Goal: Find specific page/section: Find specific page/section

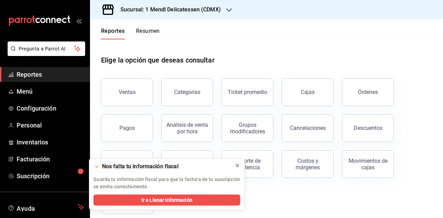
click at [234, 166] on button at bounding box center [237, 165] width 11 height 11
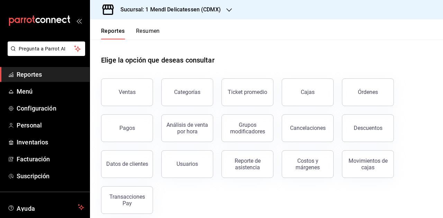
click at [156, 30] on button "Resumen" at bounding box center [148, 34] width 24 height 12
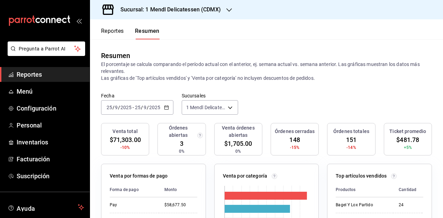
click at [76, 19] on icon "open_drawer_menu" at bounding box center [79, 21] width 6 height 6
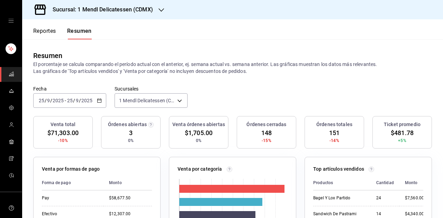
click at [239, 45] on div "Resumen El porcentaje se calcula comparando el período actual con el anterior, …" at bounding box center [232, 62] width 421 height 46
click at [48, 31] on button "Reportes" at bounding box center [44, 34] width 23 height 12
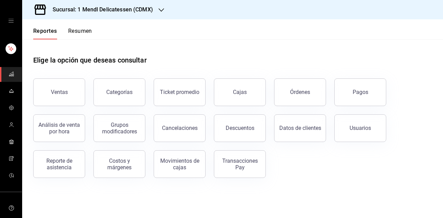
click at [80, 33] on button "Resumen" at bounding box center [80, 34] width 24 height 12
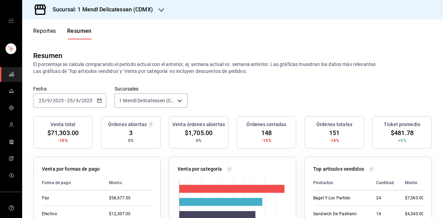
click at [43, 29] on button "Reportes" at bounding box center [44, 34] width 23 height 12
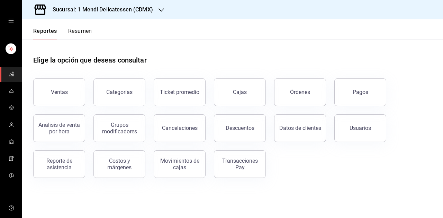
click at [82, 32] on button "Resumen" at bounding box center [80, 34] width 24 height 12
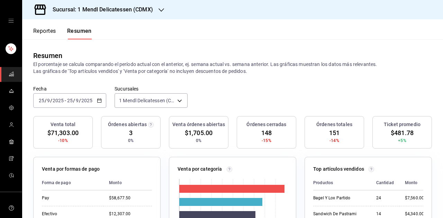
click at [266, 43] on div "Resumen El porcentaje se calcula comparando el período actual con el anterior, …" at bounding box center [232, 62] width 421 height 46
click at [219, 49] on div "Resumen El porcentaje se calcula comparando el período actual con el anterior, …" at bounding box center [232, 62] width 421 height 46
click at [320, 70] on p "El porcentaje se calcula comparando el período actual con el anterior, ej. sema…" at bounding box center [232, 68] width 398 height 14
click at [154, 39] on header "Reportes Resumen" at bounding box center [232, 29] width 421 height 20
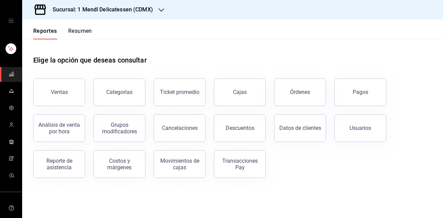
click at [81, 33] on button "Resumen" at bounding box center [80, 34] width 24 height 12
